Goal: Book appointment/travel/reservation

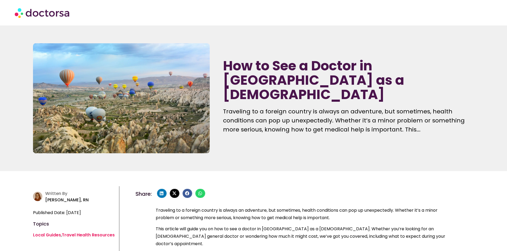
scroll to position [133, 0]
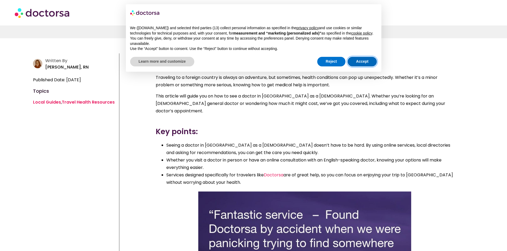
click at [363, 57] on button "Accept" at bounding box center [362, 62] width 30 height 10
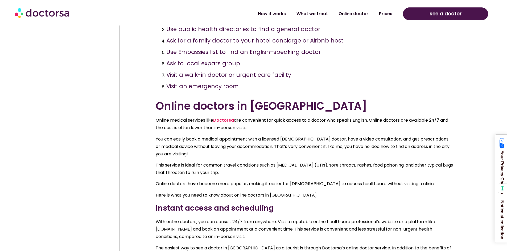
scroll to position [612, 0]
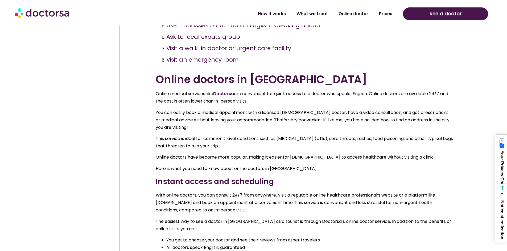
click at [227, 91] on link "Doctorsa" at bounding box center [223, 94] width 21 height 6
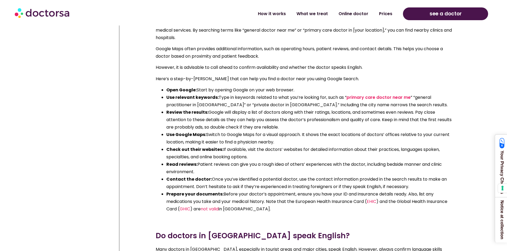
scroll to position [1223, 0]
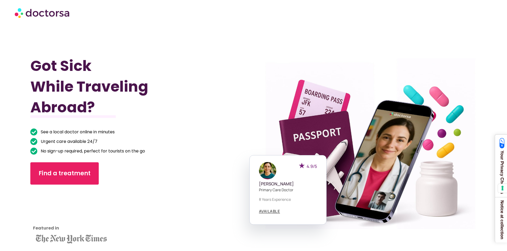
scroll to position [80, 0]
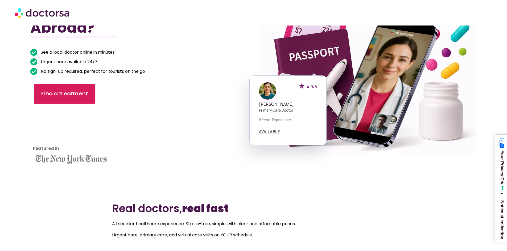
click at [51, 96] on span "Find a treatment" at bounding box center [64, 94] width 47 height 8
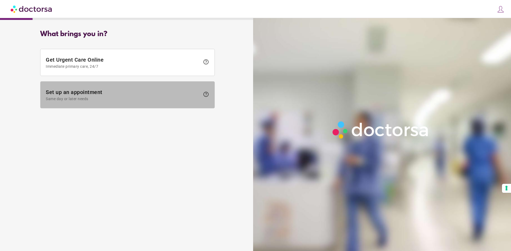
click at [89, 91] on span "Set up an appointment Same day or later needs" at bounding box center [123, 95] width 154 height 12
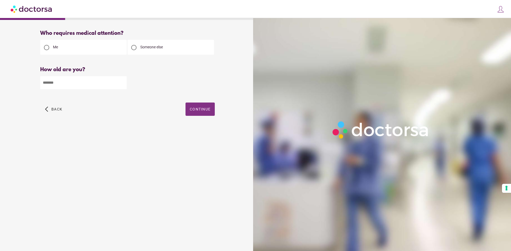
click at [196, 111] on span "Continue" at bounding box center [200, 109] width 21 height 4
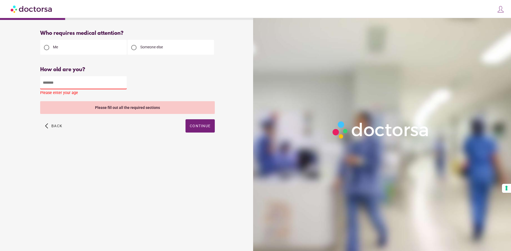
click at [77, 84] on input "number" at bounding box center [83, 82] width 86 height 13
click at [134, 45] on div at bounding box center [133, 47] width 11 height 11
click at [81, 80] on input "number" at bounding box center [83, 82] width 86 height 13
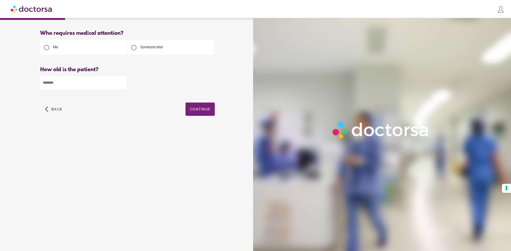
type input "*"
click at [199, 103] on div "Who requires medical attention? Me Someone else * Back" at bounding box center [127, 79] width 191 height 106
click at [199, 106] on span "button" at bounding box center [199, 109] width 29 height 13
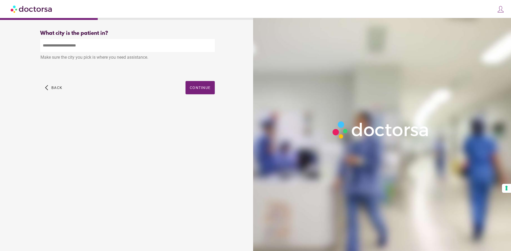
click at [84, 49] on input "text" at bounding box center [127, 45] width 174 height 13
click at [108, 48] on input "text" at bounding box center [127, 45] width 174 height 13
paste input "********"
drag, startPoint x: 98, startPoint y: 60, endPoint x: 125, endPoint y: 68, distance: 28.6
click at [98, 60] on div "Make sure the city you pick is where you need assistance." at bounding box center [127, 58] width 174 height 12
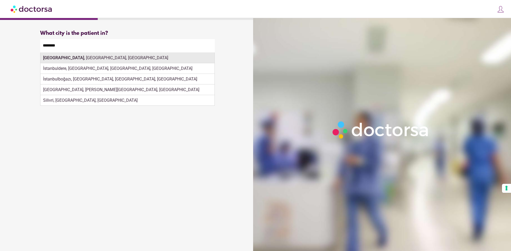
click at [59, 59] on div "Istanbul , İstanbul, Türkiye" at bounding box center [127, 58] width 174 height 11
type input "**********"
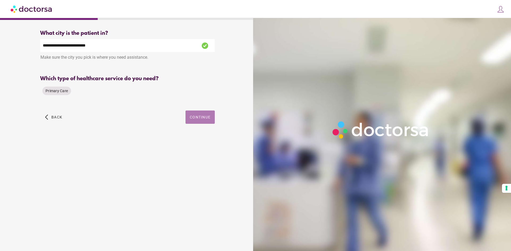
click at [198, 116] on span "Continue" at bounding box center [200, 117] width 21 height 4
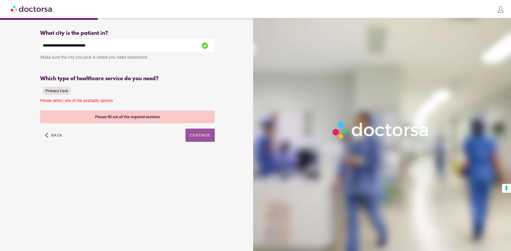
click at [64, 94] on span "Primary Care" at bounding box center [56, 90] width 22 height 5
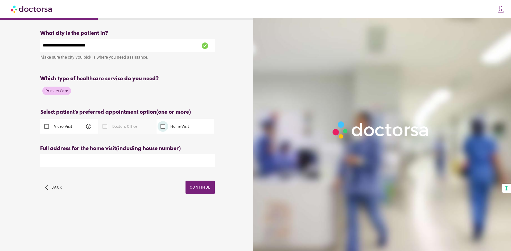
click at [109, 159] on input "text" at bounding box center [127, 161] width 174 height 13
click at [65, 155] on div "Full address for the home visit (including house number)" at bounding box center [127, 161] width 174 height 30
click at [61, 162] on input "text" at bounding box center [127, 161] width 174 height 13
paste input "**********"
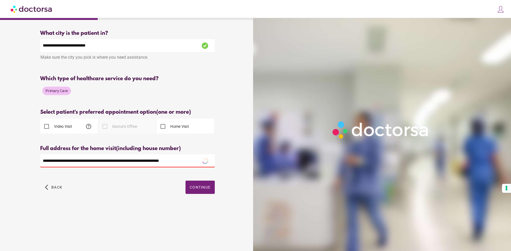
type input "**********"
click at [213, 146] on div "**********" at bounding box center [127, 118] width 191 height 184
drag, startPoint x: 122, startPoint y: 54, endPoint x: 117, endPoint y: 51, distance: 5.6
click at [122, 53] on div "Make sure the city you pick is where you need assistance." at bounding box center [127, 58] width 174 height 12
drag, startPoint x: 115, startPoint y: 49, endPoint x: 10, endPoint y: 48, distance: 105.3
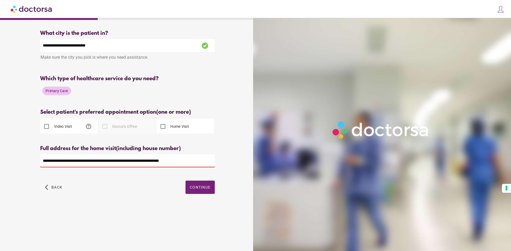
click at [10, 48] on div "**********" at bounding box center [127, 118] width 249 height 184
paste input "text"
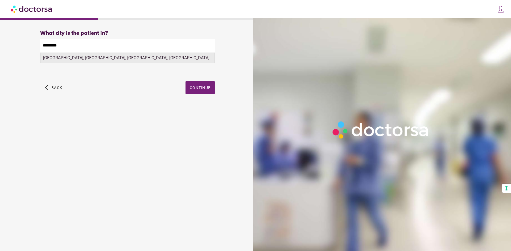
click at [75, 57] on div "Beşiktaş, Ardahan Merkez, Ardahan, Türkiye" at bounding box center [127, 58] width 174 height 11
type input "**********"
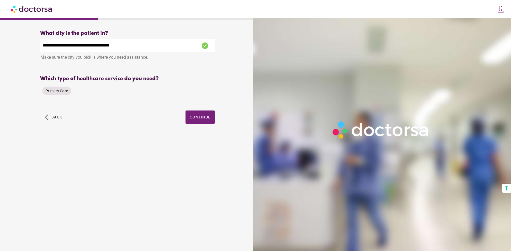
click at [57, 93] on span "Primary Care" at bounding box center [56, 91] width 22 height 4
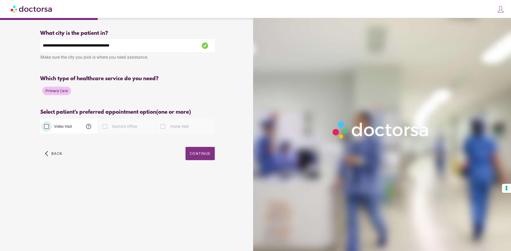
click at [200, 156] on span "Continue" at bounding box center [200, 154] width 21 height 4
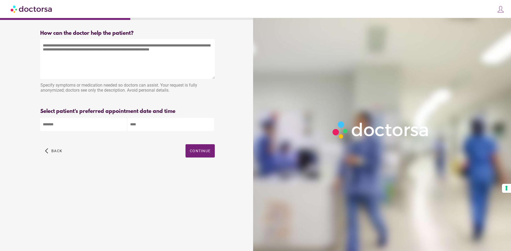
click at [197, 153] on span "Continue" at bounding box center [200, 151] width 21 height 4
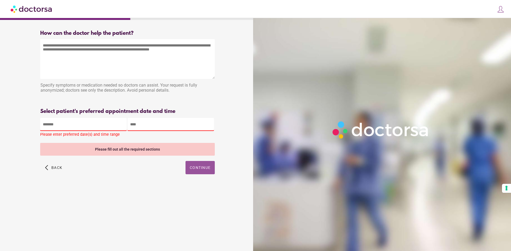
click at [88, 128] on body "**********" at bounding box center [255, 125] width 511 height 251
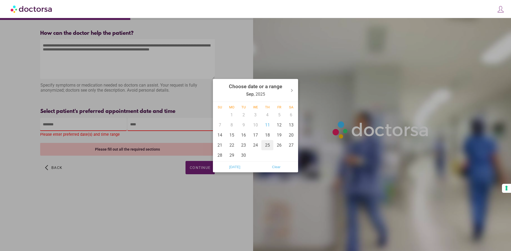
click at [267, 147] on div "25" at bounding box center [267, 145] width 12 height 10
type input "******"
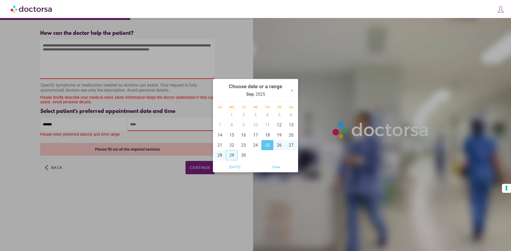
click at [206, 169] on div at bounding box center [255, 125] width 511 height 251
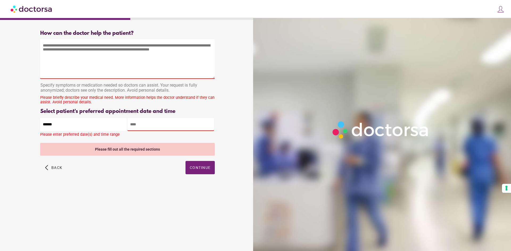
click at [34, 12] on img at bounding box center [32, 9] width 42 height 12
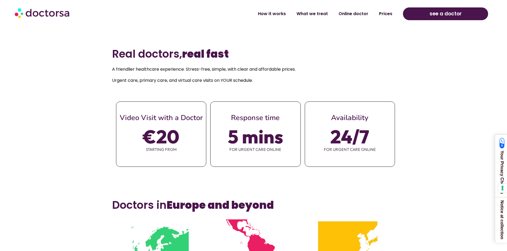
scroll to position [239, 0]
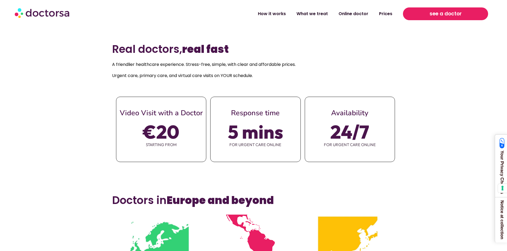
click at [451, 16] on span "see a doctor" at bounding box center [445, 14] width 32 height 9
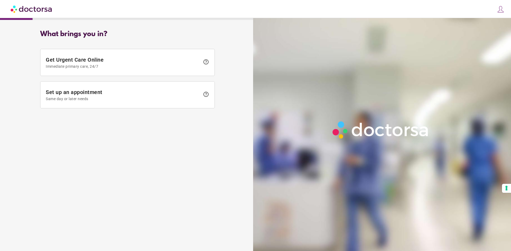
click at [34, 5] on img at bounding box center [32, 9] width 42 height 12
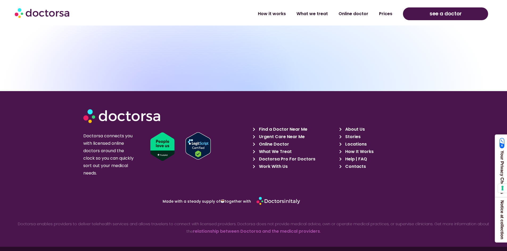
scroll to position [1898, 0]
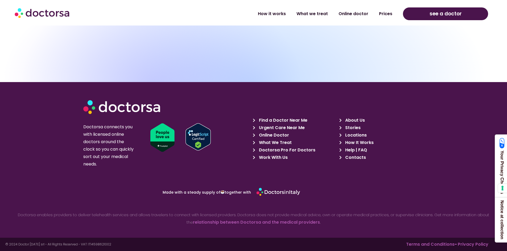
click at [109, 135] on p "Doctorsa connects you with licensed online doctors around the clock so you can …" at bounding box center [109, 145] width 52 height 45
click at [106, 150] on p "Doctorsa connects you with licensed online doctors around the clock so you can …" at bounding box center [109, 145] width 52 height 45
click at [285, 117] on span "Find a Doctor Near Me" at bounding box center [282, 120] width 50 height 7
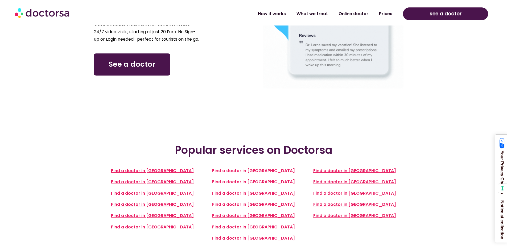
scroll to position [53, 0]
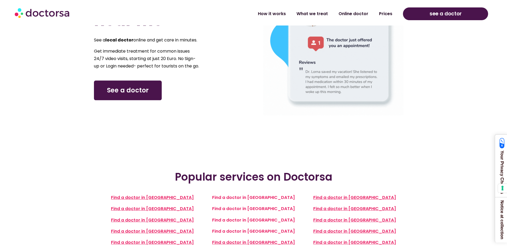
click at [134, 90] on link "See a doctor" at bounding box center [128, 91] width 68 height 20
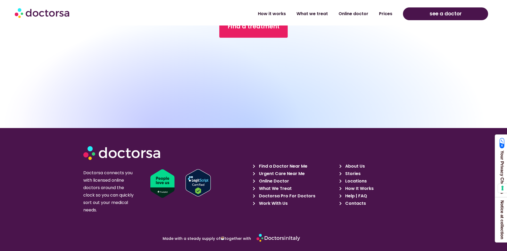
scroll to position [472, 0]
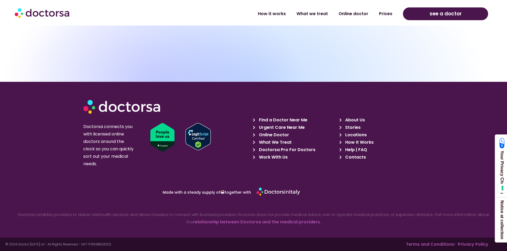
click at [357, 158] on span "Contacts" at bounding box center [355, 157] width 22 height 7
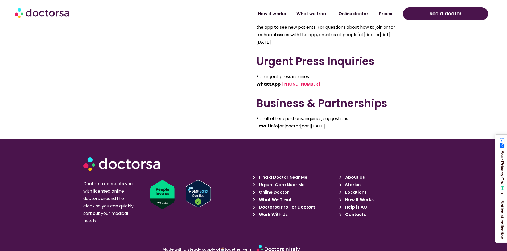
scroll to position [430, 0]
